Goal: Use online tool/utility: Utilize a website feature to perform a specific function

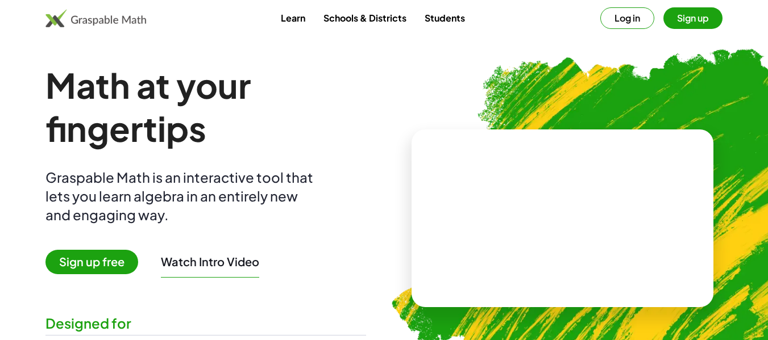
click at [106, 268] on span "Sign up free" at bounding box center [91, 262] width 93 height 24
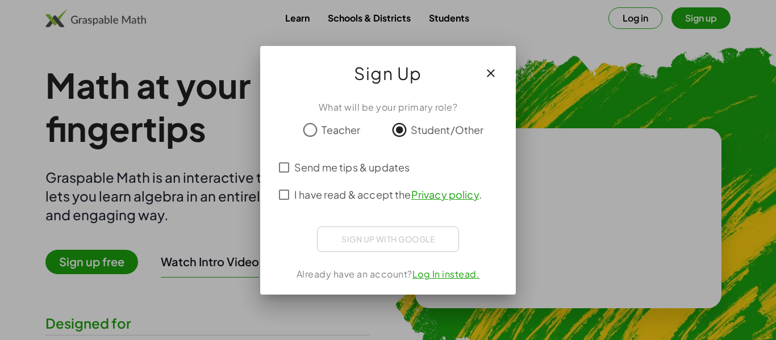
click at [378, 234] on div "Sign up with Google Logga in med Google Logga in med GoogleÖppnas på en ny flik" at bounding box center [388, 240] width 142 height 26
click at [385, 238] on div "Sign up with Google Logga in med Google Logga in med GoogleÖppnas på en ny flik" at bounding box center [388, 240] width 142 height 26
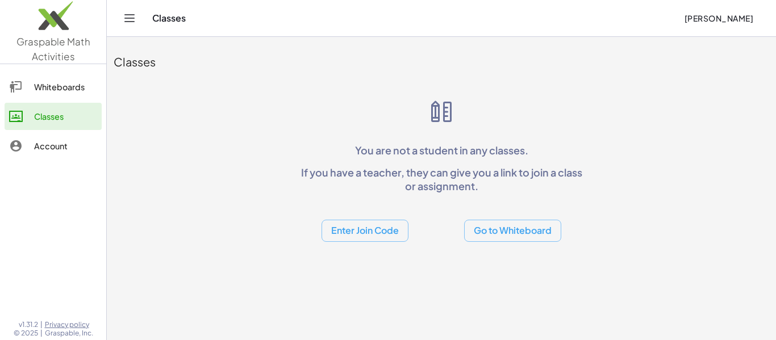
click at [127, 22] on icon "Toggle navigation" at bounding box center [130, 18] width 14 height 14
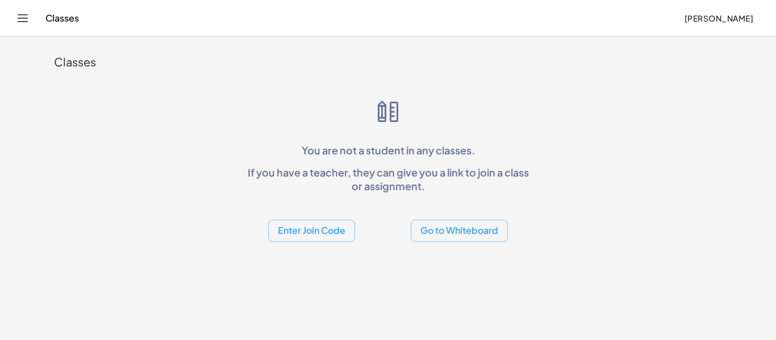
click at [23, 14] on icon "Toggle navigation" at bounding box center [23, 18] width 14 height 14
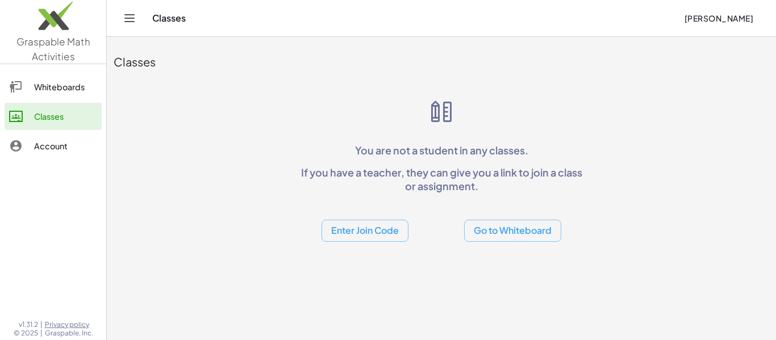
click at [60, 93] on div "Whiteboards" at bounding box center [65, 87] width 63 height 14
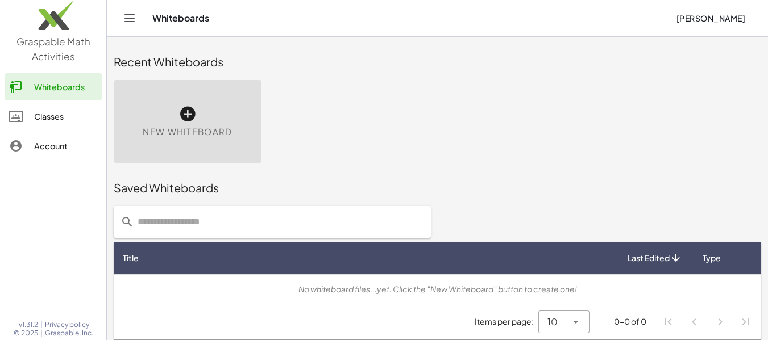
click at [189, 107] on icon at bounding box center [187, 114] width 18 height 18
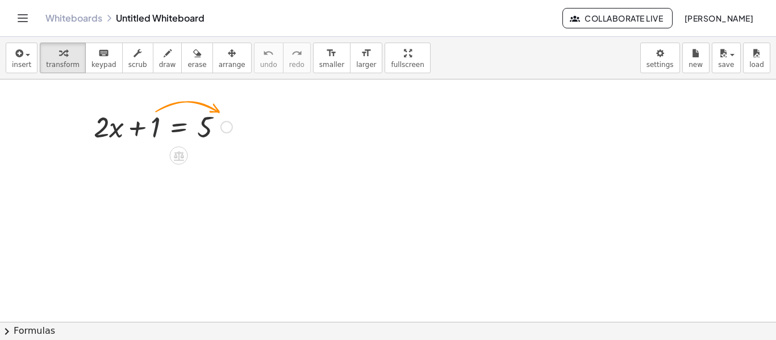
click at [158, 128] on div at bounding box center [163, 126] width 150 height 39
click at [155, 127] on div at bounding box center [163, 126] width 150 height 39
click at [140, 127] on div at bounding box center [163, 126] width 150 height 39
click at [182, 158] on icon at bounding box center [179, 156] width 10 height 10
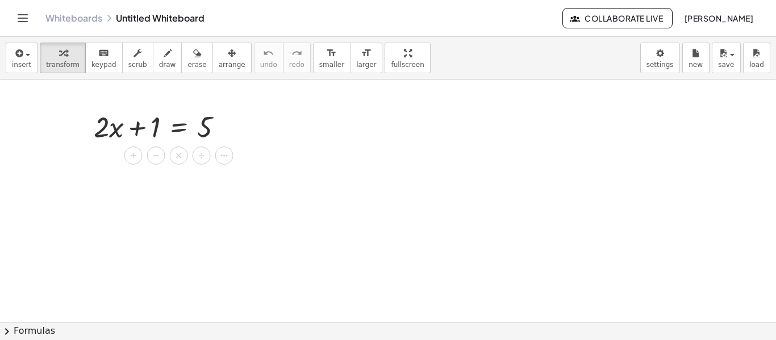
click at [157, 159] on span "−" at bounding box center [156, 156] width 7 height 16
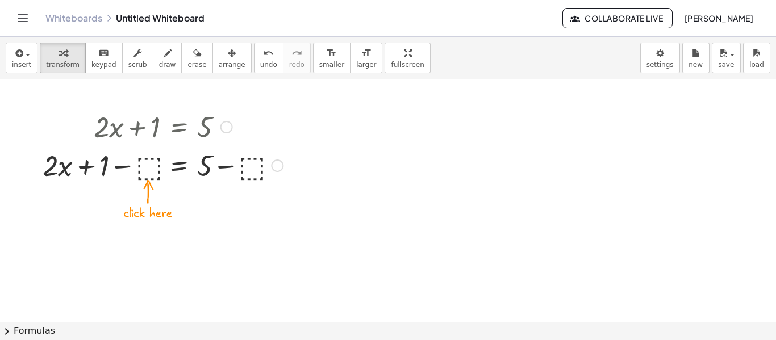
click at [151, 166] on div at bounding box center [163, 164] width 252 height 39
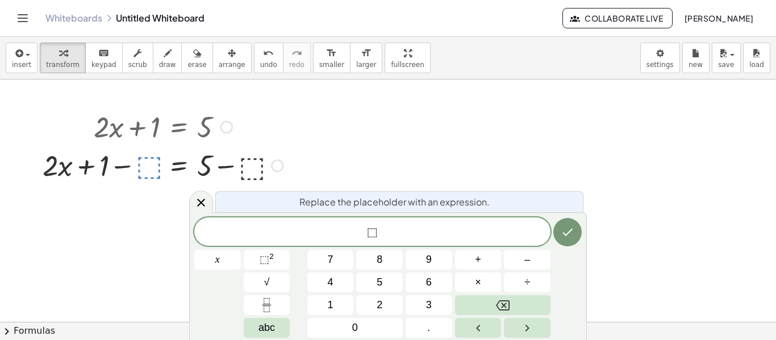
click at [205, 204] on icon at bounding box center [201, 203] width 14 height 14
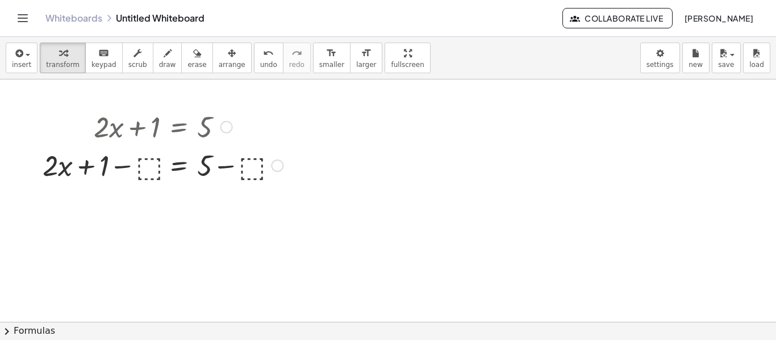
click at [139, 164] on div at bounding box center [163, 164] width 252 height 39
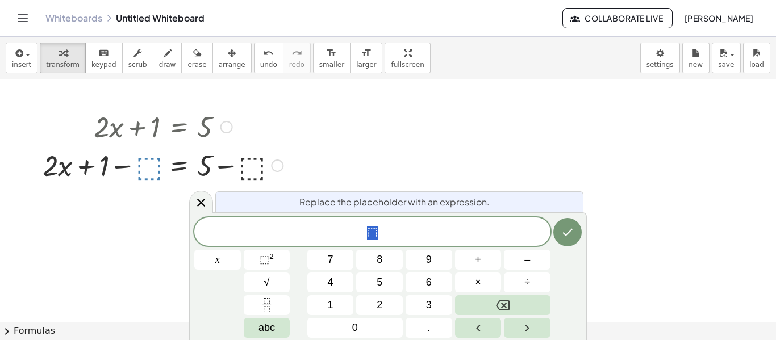
click at [332, 307] on span "1" at bounding box center [331, 305] width 6 height 15
click at [568, 232] on icon "Done" at bounding box center [568, 233] width 14 height 14
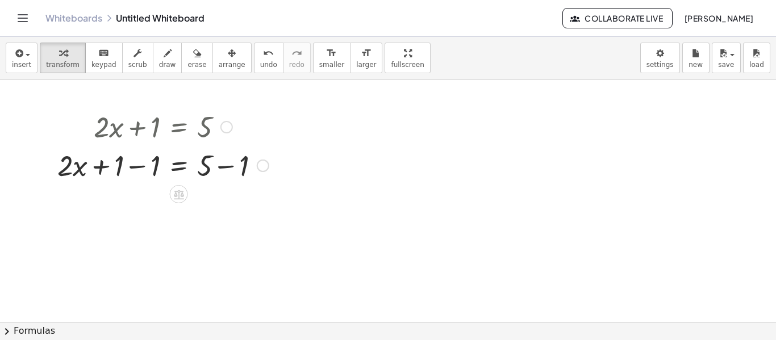
click at [179, 168] on div at bounding box center [163, 164] width 223 height 39
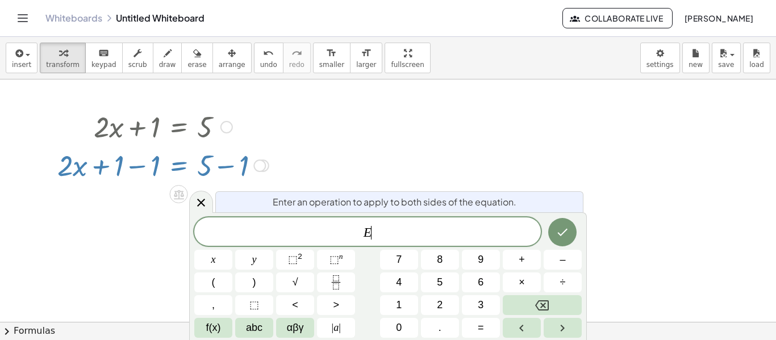
click at [563, 225] on button "Done" at bounding box center [562, 232] width 28 height 28
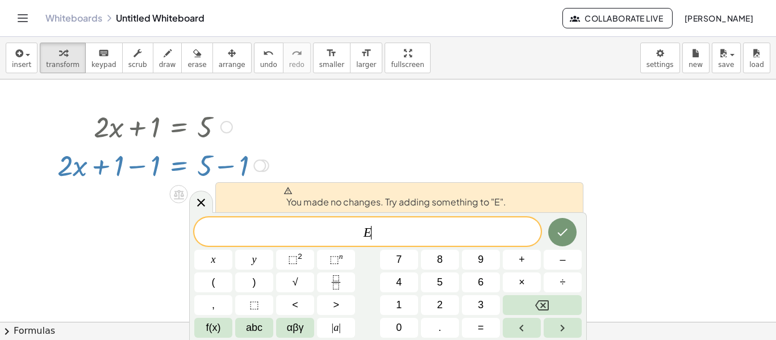
click at [560, 239] on icon "Done" at bounding box center [563, 233] width 14 height 14
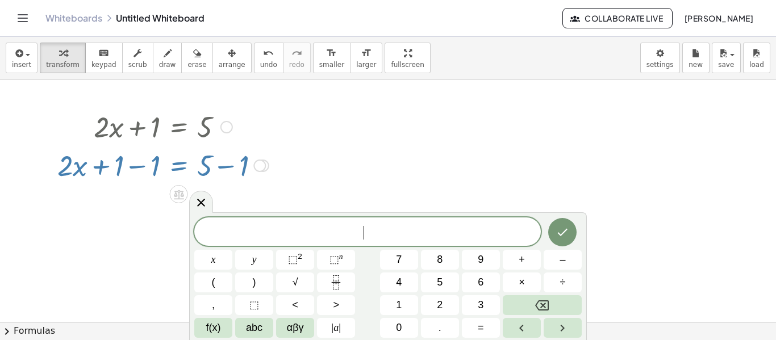
scroll to position [1, 0]
click at [194, 201] on div at bounding box center [201, 201] width 24 height 22
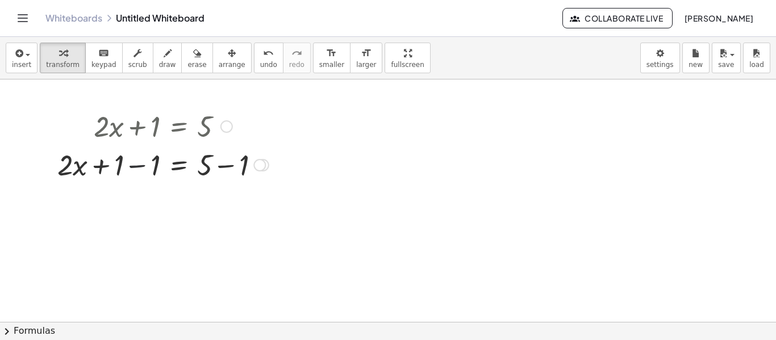
click at [147, 167] on div at bounding box center [163, 164] width 223 height 39
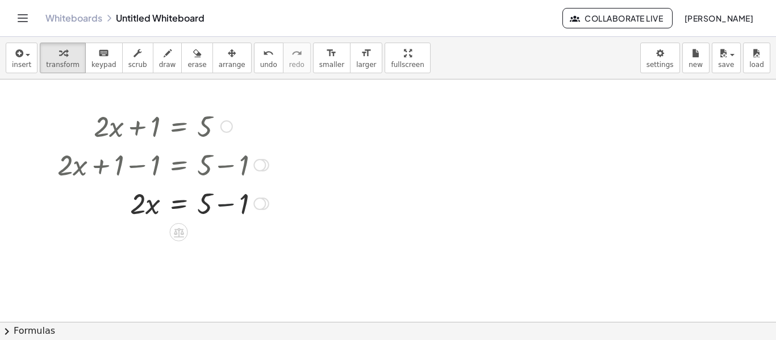
click at [227, 209] on div at bounding box center [163, 203] width 223 height 39
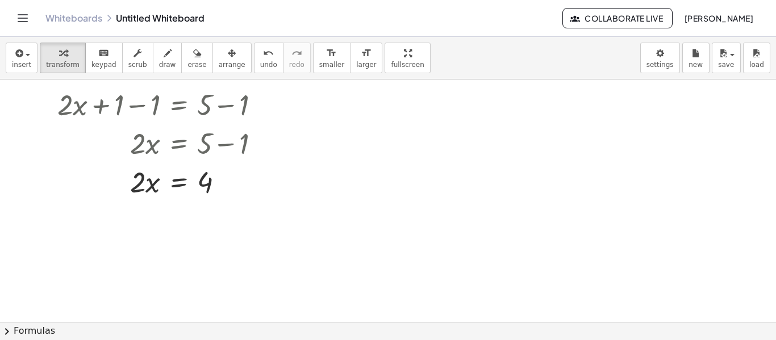
scroll to position [63, 0]
click at [145, 185] on div at bounding box center [163, 179] width 223 height 39
click at [144, 179] on div at bounding box center [163, 179] width 223 height 39
click at [201, 183] on div at bounding box center [163, 179] width 223 height 39
click at [136, 179] on div at bounding box center [163, 179] width 223 height 39
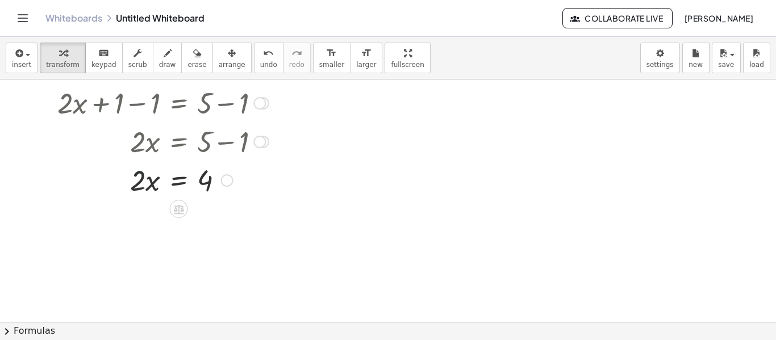
click at [136, 179] on div at bounding box center [163, 179] width 223 height 39
click at [177, 185] on div at bounding box center [163, 179] width 223 height 39
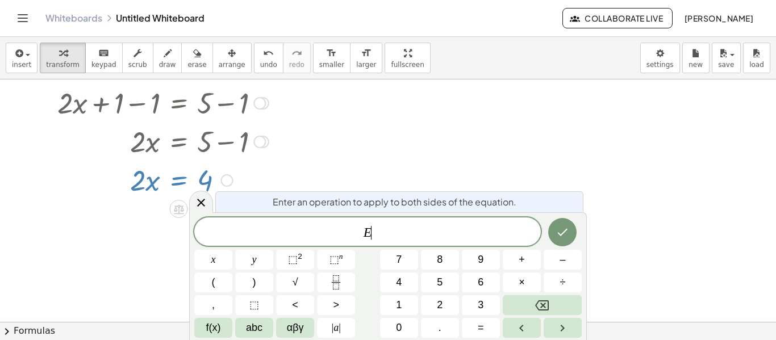
click at [151, 197] on div at bounding box center [163, 179] width 223 height 39
click at [201, 204] on icon at bounding box center [201, 203] width 8 height 8
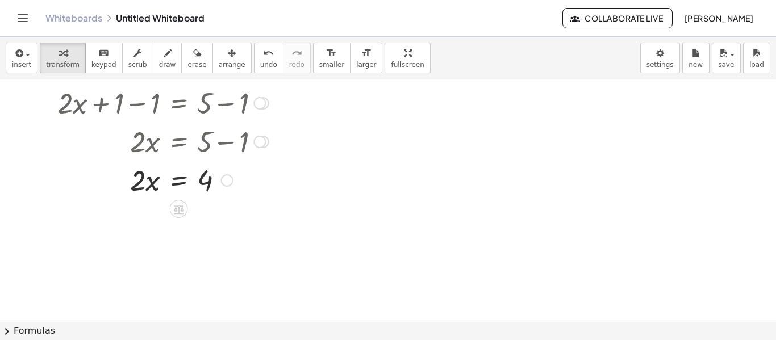
click at [178, 209] on icon at bounding box center [179, 209] width 12 height 12
click at [195, 211] on div "÷" at bounding box center [202, 209] width 18 height 18
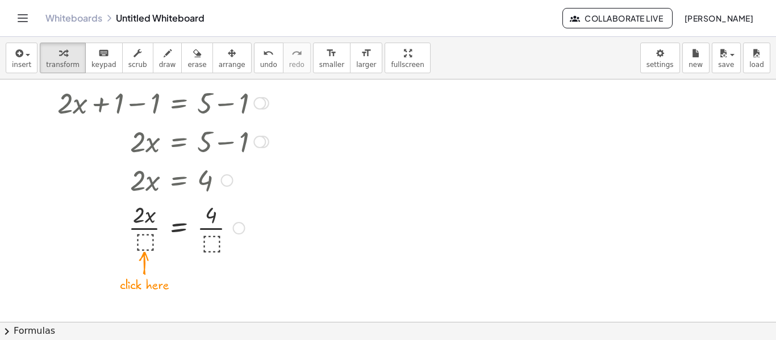
click at [141, 240] on div at bounding box center [163, 227] width 223 height 57
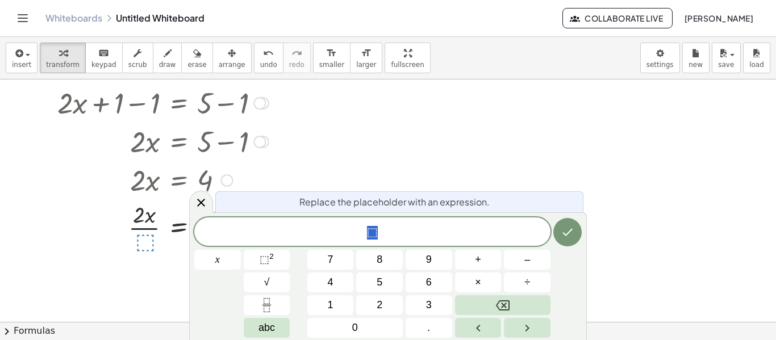
click at [379, 298] on span "2" at bounding box center [380, 305] width 6 height 15
click at [564, 226] on icon "Done" at bounding box center [568, 233] width 14 height 14
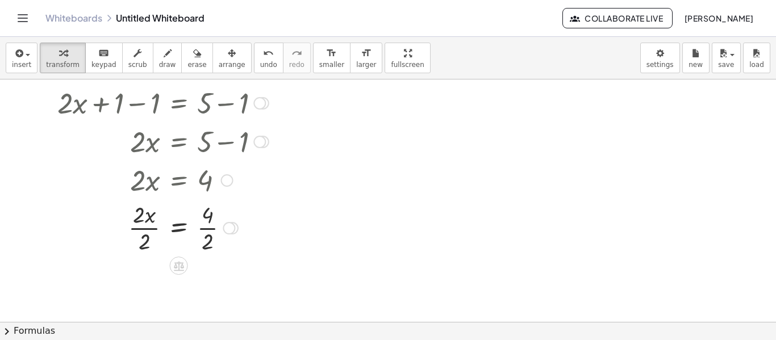
click at [149, 230] on div at bounding box center [163, 227] width 223 height 57
click at [176, 227] on div at bounding box center [163, 227] width 223 height 57
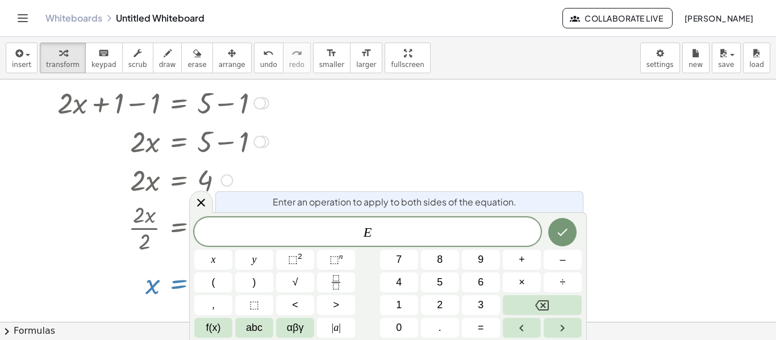
click at [563, 227] on icon "Done" at bounding box center [563, 233] width 14 height 14
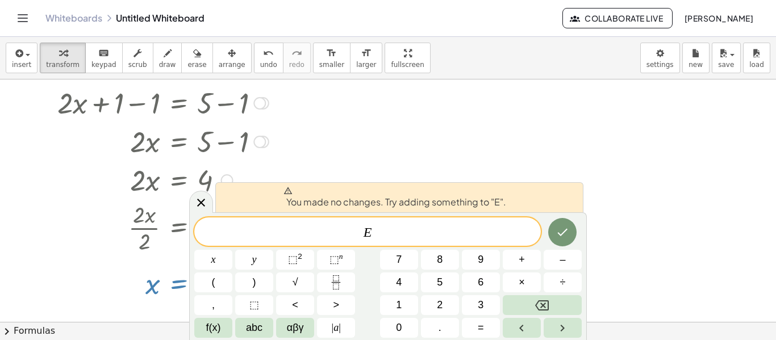
click at [209, 201] on div at bounding box center [201, 202] width 24 height 22
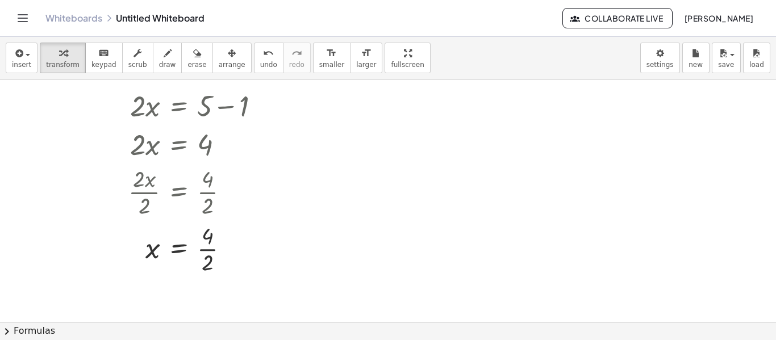
scroll to position [99, 0]
click at [209, 248] on div at bounding box center [163, 247] width 223 height 57
